Goal: Navigation & Orientation: Go to known website

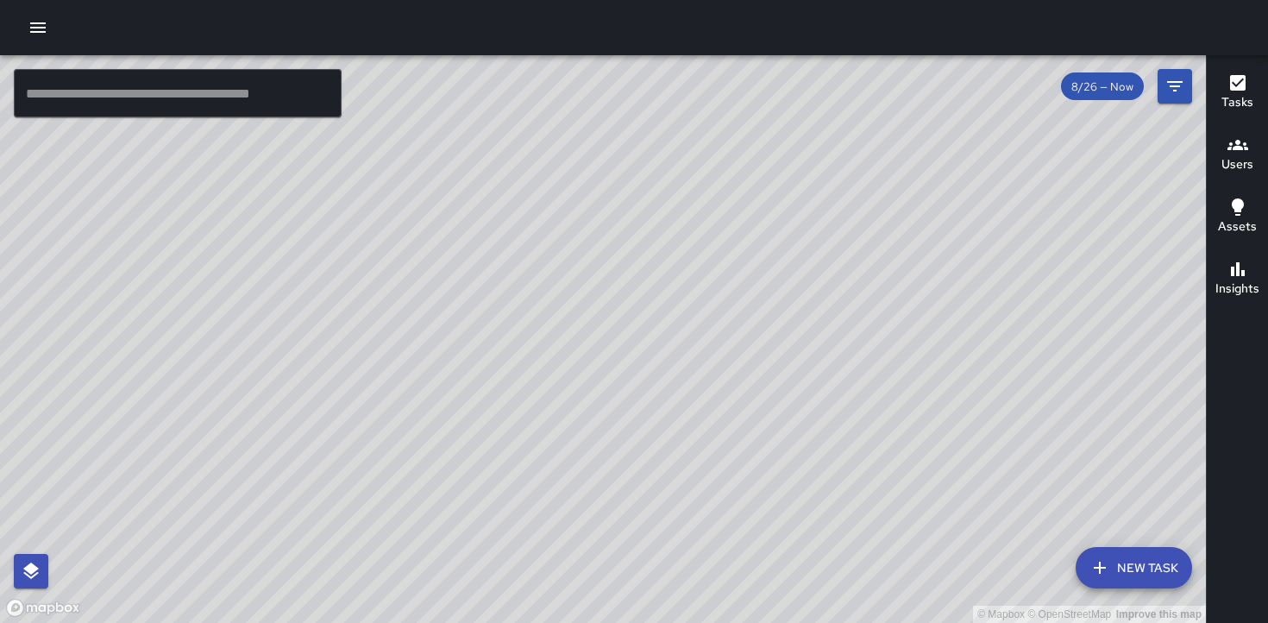
click at [1232, 154] on icon "button" at bounding box center [1238, 145] width 21 height 21
